Goal: Task Accomplishment & Management: Manage account settings

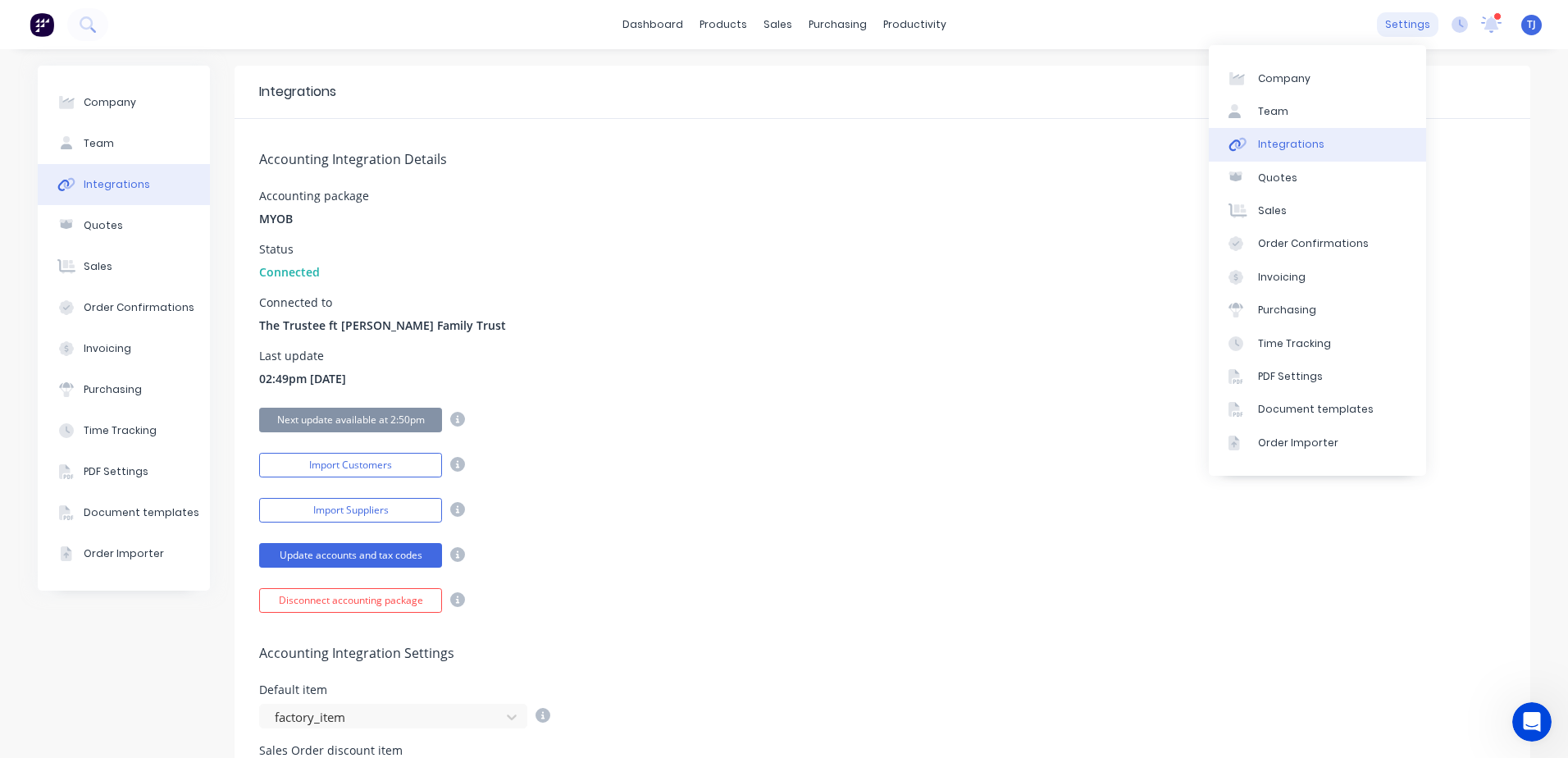
click at [1380, 26] on div "settings" at bounding box center [1407, 25] width 61 height 25
click at [1309, 347] on div "Time Tracking" at bounding box center [1294, 344] width 73 height 15
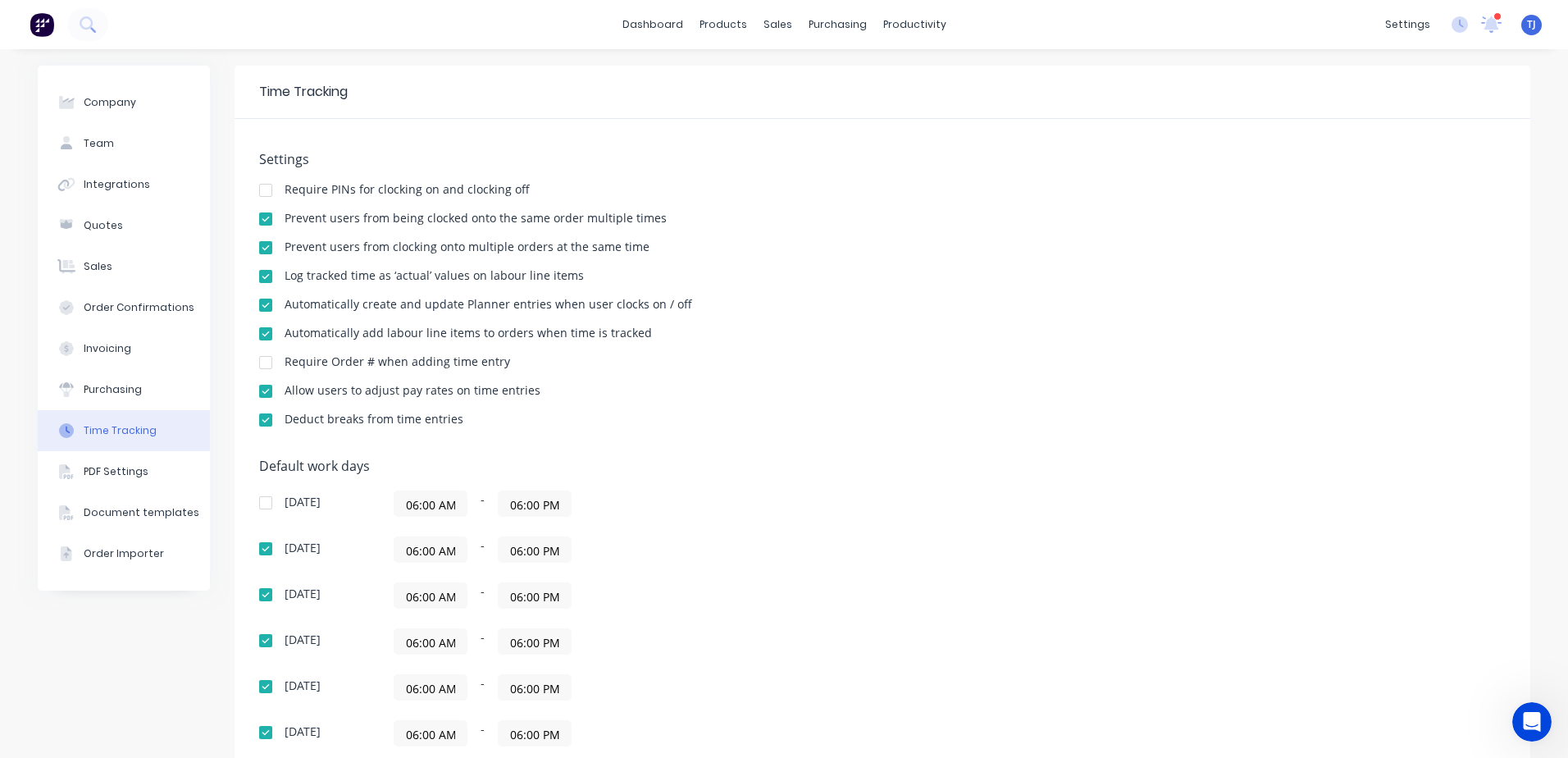
scroll to position [137, 0]
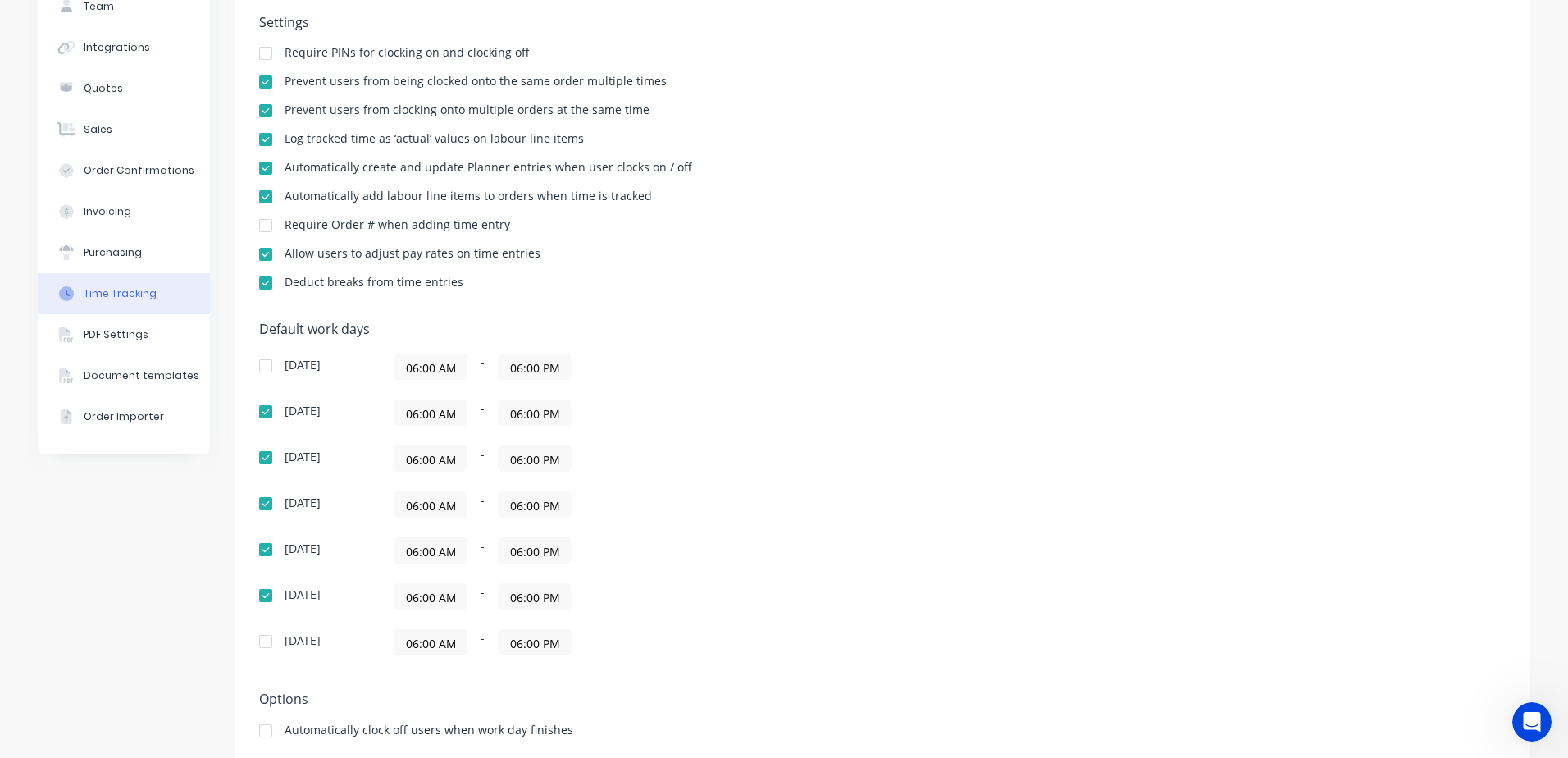
click at [407, 549] on input "06:00 AM" at bounding box center [430, 551] width 73 height 25
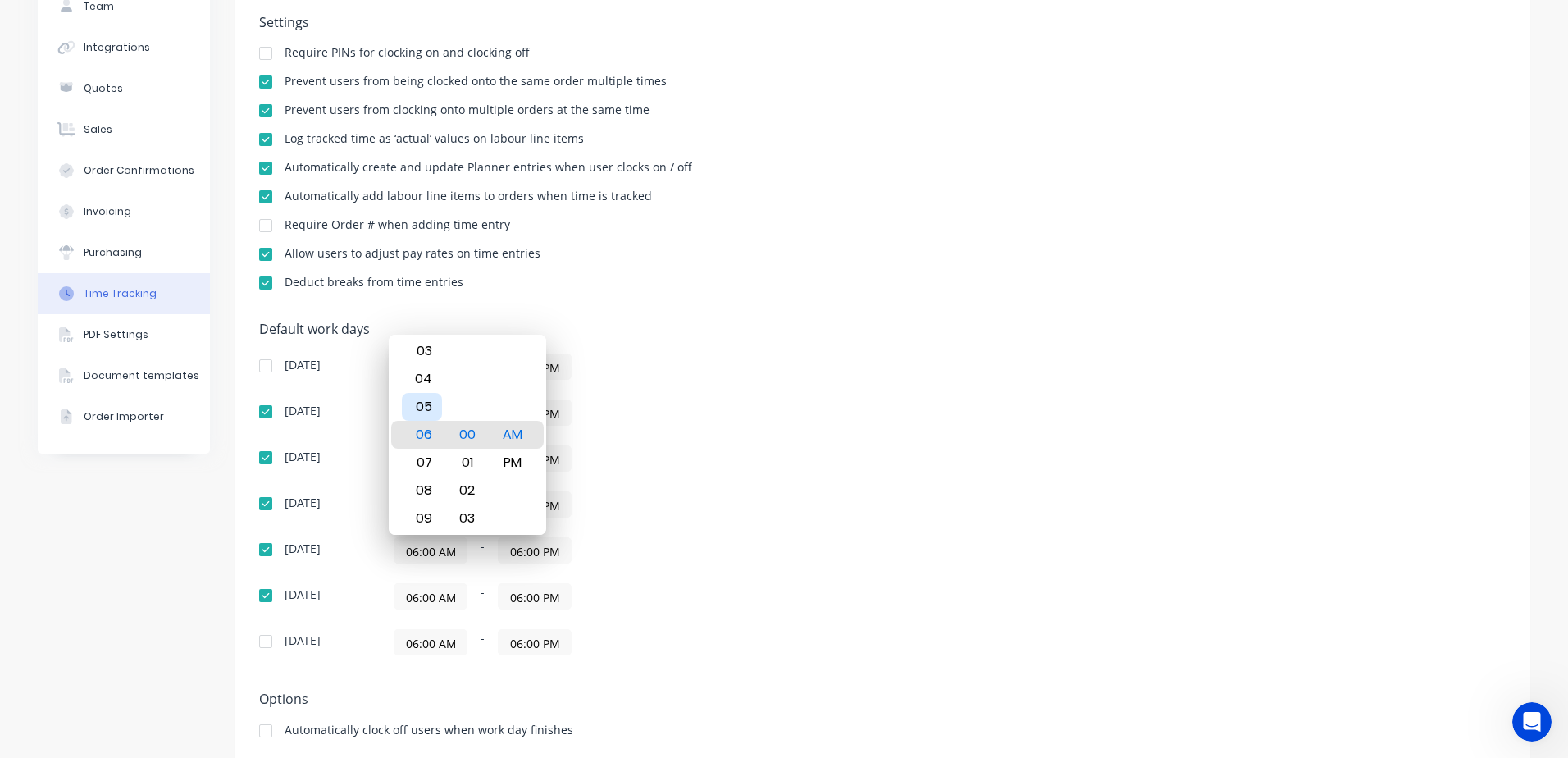
click at [426, 414] on div "05" at bounding box center [421, 407] width 41 height 28
click at [424, 403] on div "04" at bounding box center [421, 407] width 41 height 28
type input "04:00 AM"
click at [519, 438] on div "AM" at bounding box center [512, 435] width 41 height 28
click at [632, 492] on div "06:00 AM - 06:00 PM" at bounding box center [599, 504] width 410 height 26
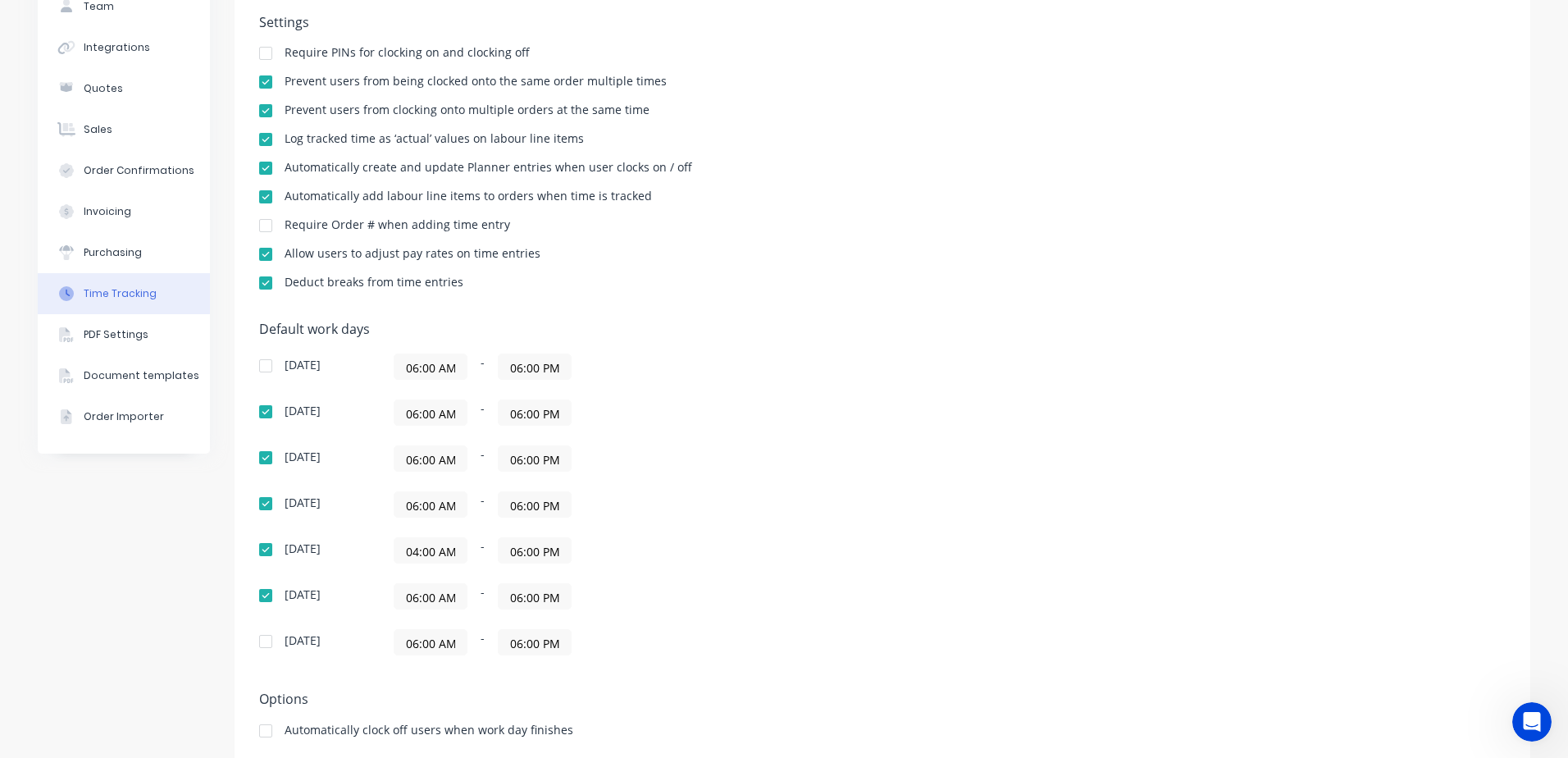
click at [547, 557] on input "06:00 PM" at bounding box center [535, 551] width 73 height 25
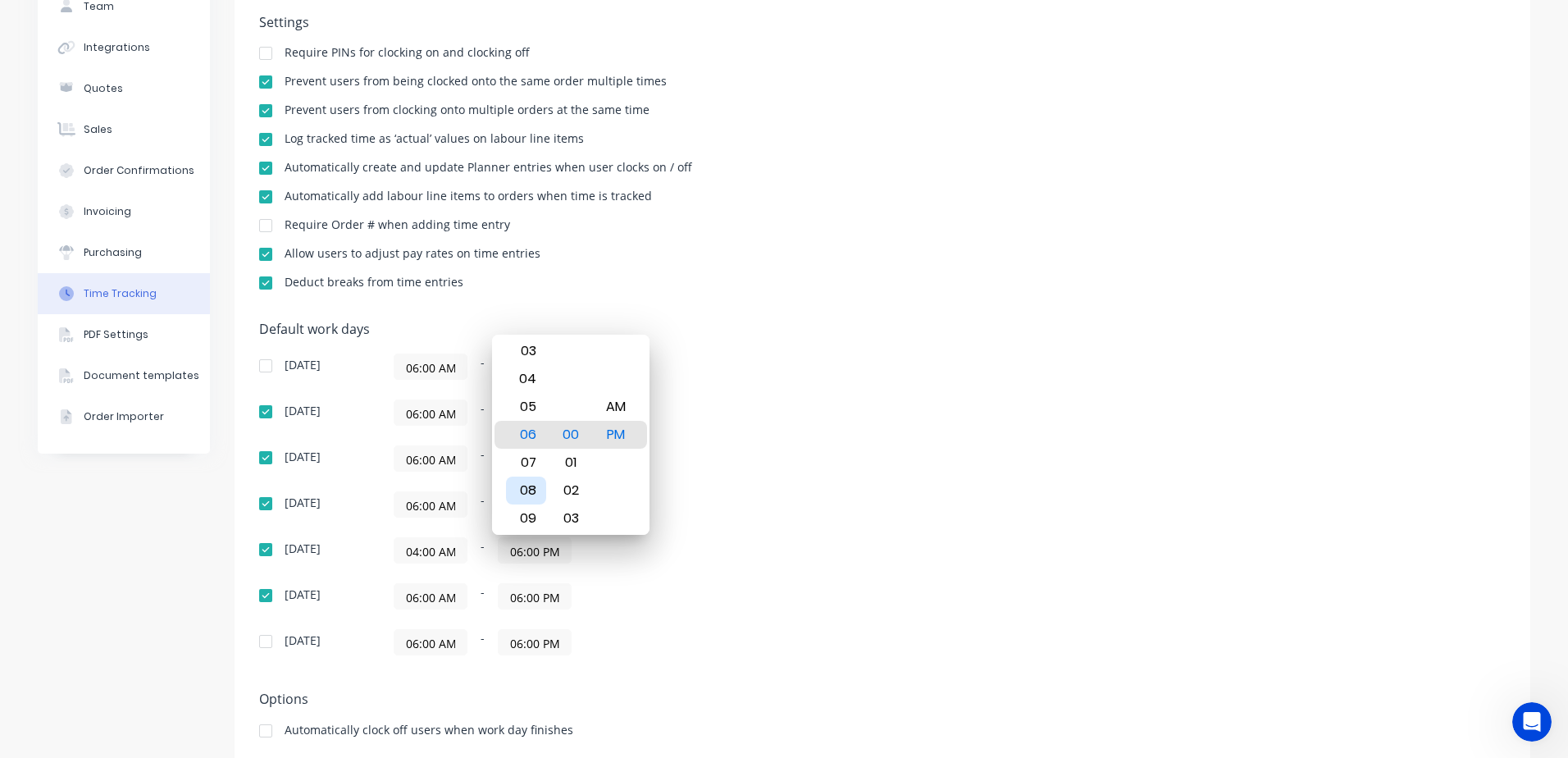
drag, startPoint x: 526, startPoint y: 491, endPoint x: 546, endPoint y: 476, distance: 25.0
click at [526, 489] on div "08" at bounding box center [526, 490] width 41 height 28
type input "08:00 PM"
click at [566, 434] on div "00" at bounding box center [571, 435] width 41 height 28
click at [614, 437] on div "PM" at bounding box center [616, 435] width 41 height 28
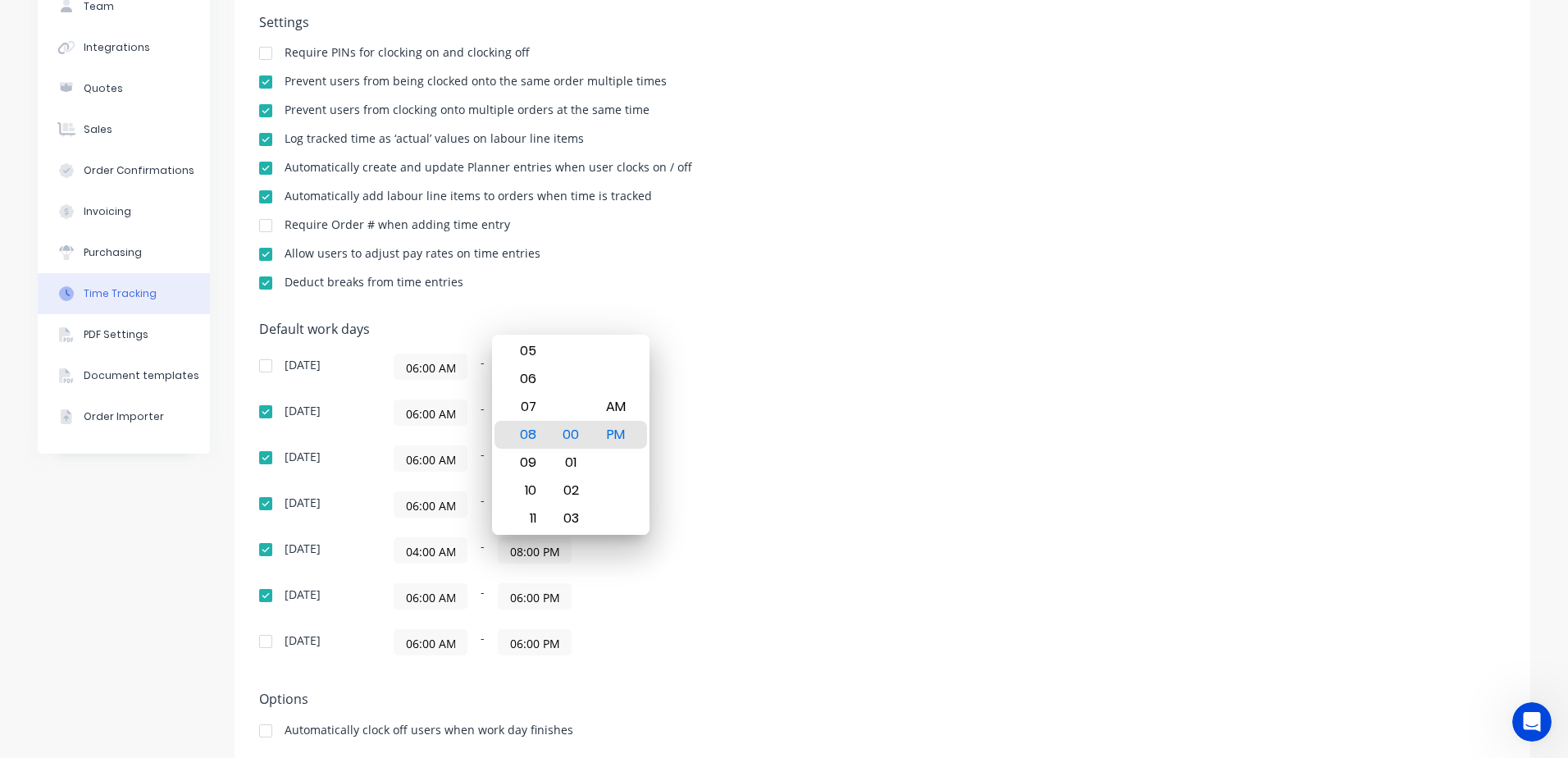
click at [747, 451] on div "06:00 AM - 06:00 PM" at bounding box center [599, 458] width 410 height 26
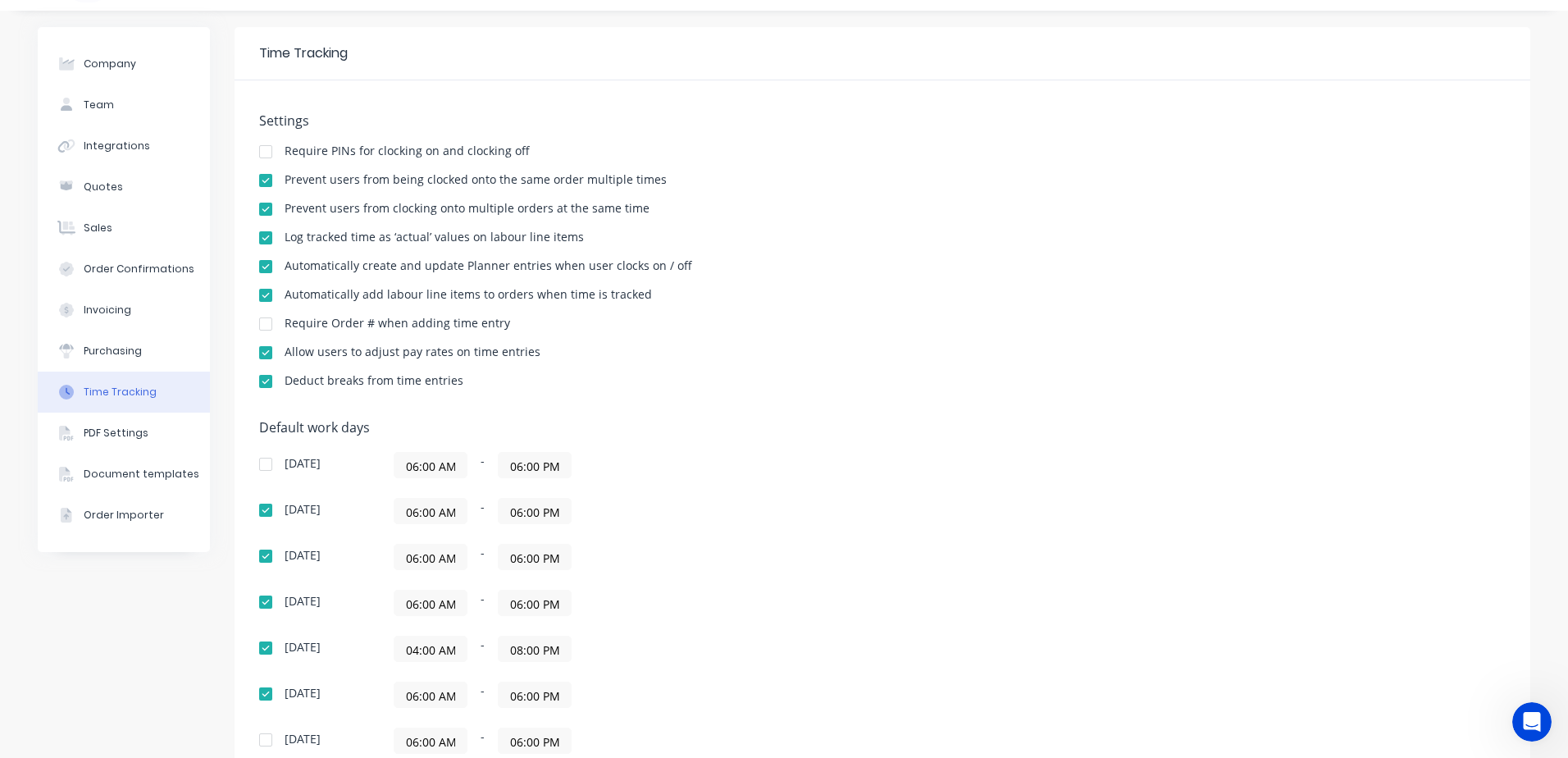
scroll to position [0, 0]
